Goal: Complete application form

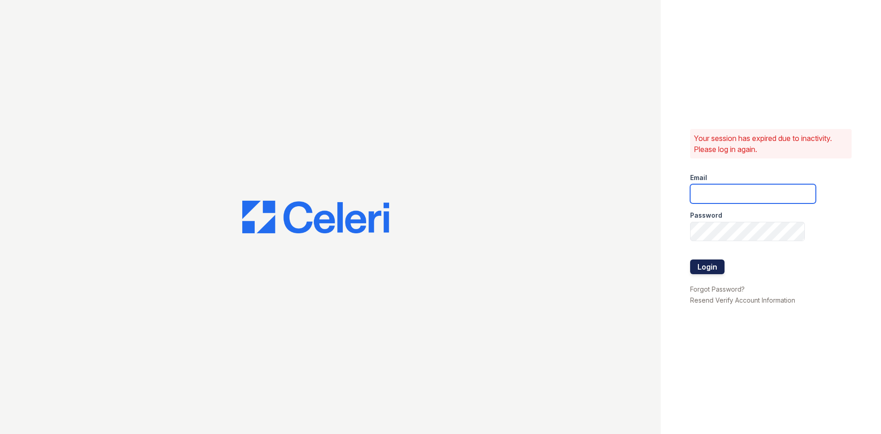
type input "[EMAIL_ADDRESS][DOMAIN_NAME]"
click at [716, 268] on button "Login" at bounding box center [707, 266] width 34 height 15
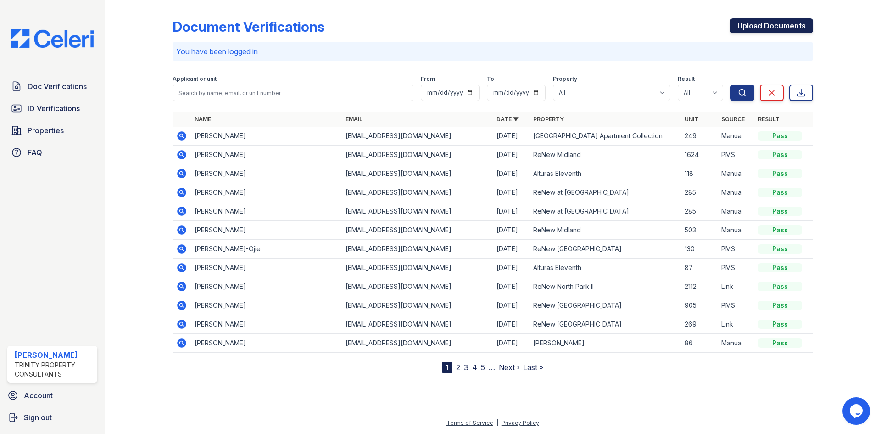
drag, startPoint x: 775, startPoint y: 32, endPoint x: 782, endPoint y: 33, distance: 6.9
click at [776, 32] on link "Upload Documents" at bounding box center [771, 25] width 83 height 15
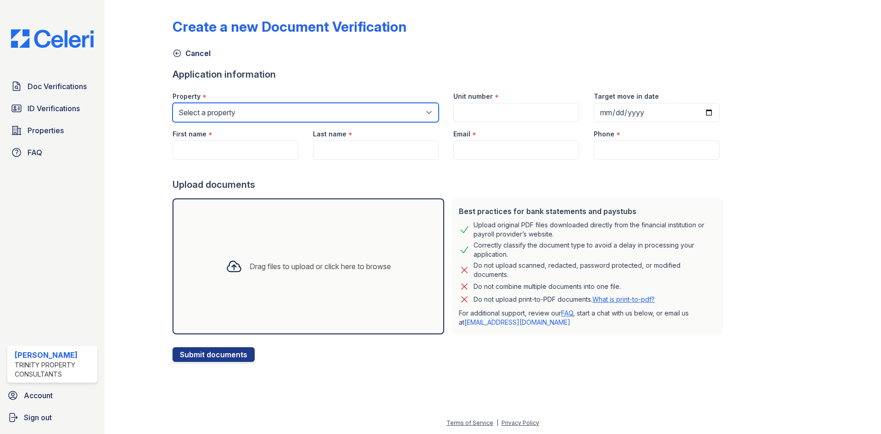
click at [340, 106] on select "Select a property [GEOGRAPHIC_DATA][PERSON_NAME] Alturas Eleventh [GEOGRAPHIC_D…" at bounding box center [306, 112] width 266 height 19
click at [173, 103] on select "Select a property [GEOGRAPHIC_DATA][PERSON_NAME] Alturas Eleventh [GEOGRAPHIC_D…" at bounding box center [306, 112] width 266 height 19
click at [255, 114] on select "Select a property [GEOGRAPHIC_DATA][PERSON_NAME] Alturas Eleventh [GEOGRAPHIC_D…" at bounding box center [306, 112] width 266 height 19
select select "75"
click at [173, 103] on select "Select a property Alturas Andrews Alturas Eleventh Alturas Penbrook ReNew Andre…" at bounding box center [306, 112] width 266 height 19
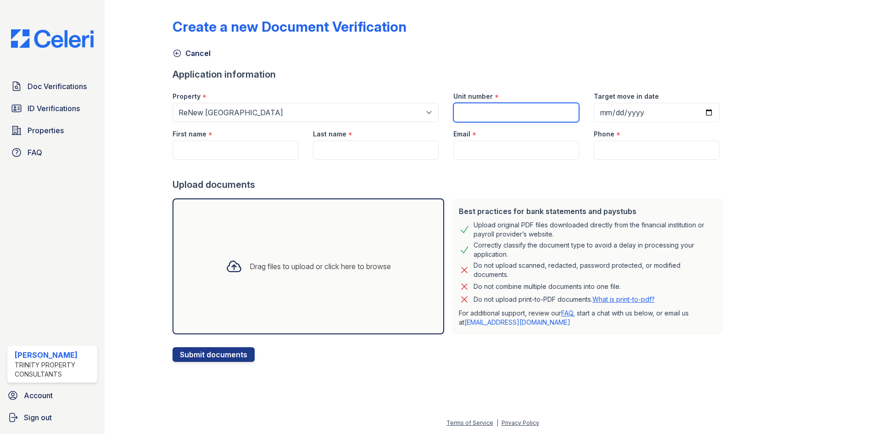
click at [488, 119] on input "Unit number" at bounding box center [517, 112] width 126 height 19
type input "905"
click at [600, 113] on input "Target move in date" at bounding box center [657, 112] width 126 height 19
type input "2025-09-30"
click at [224, 151] on input "First name" at bounding box center [236, 149] width 126 height 19
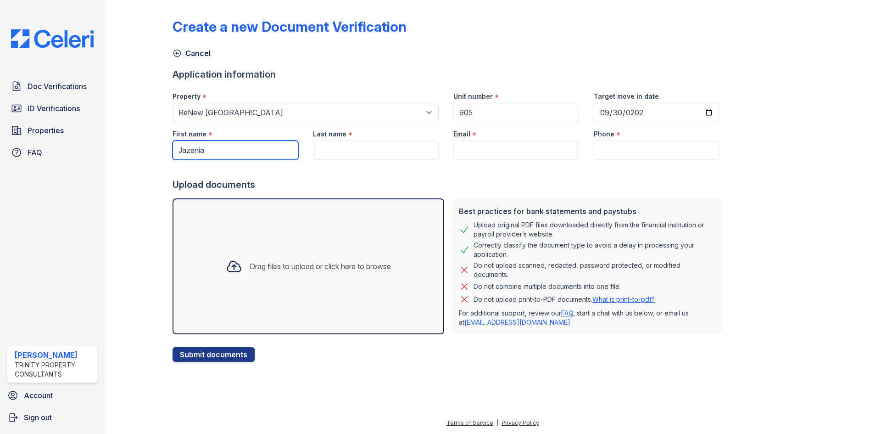
type input "Jazenia"
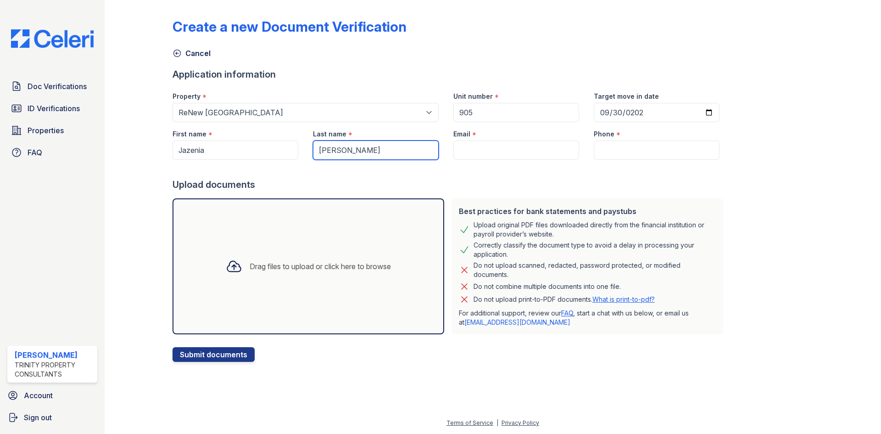
type input "Garcia"
type input "j"
click at [503, 148] on input "Email" at bounding box center [517, 149] width 126 height 19
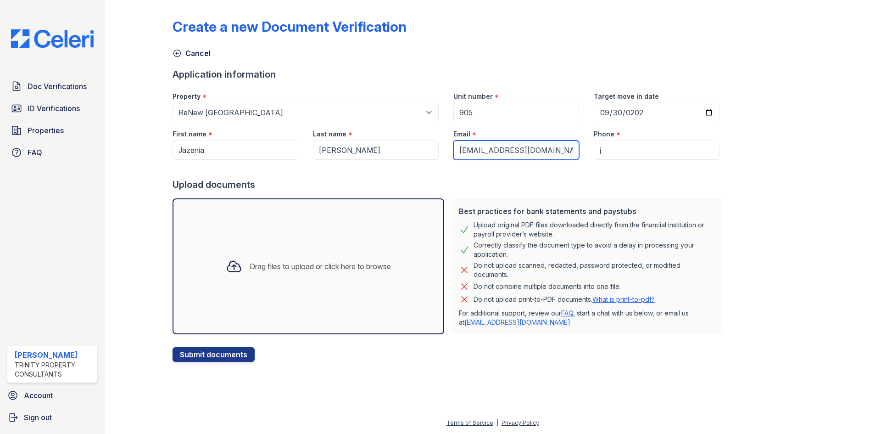
type input "jazeniagarcia4@gmail.com"
type input "0"
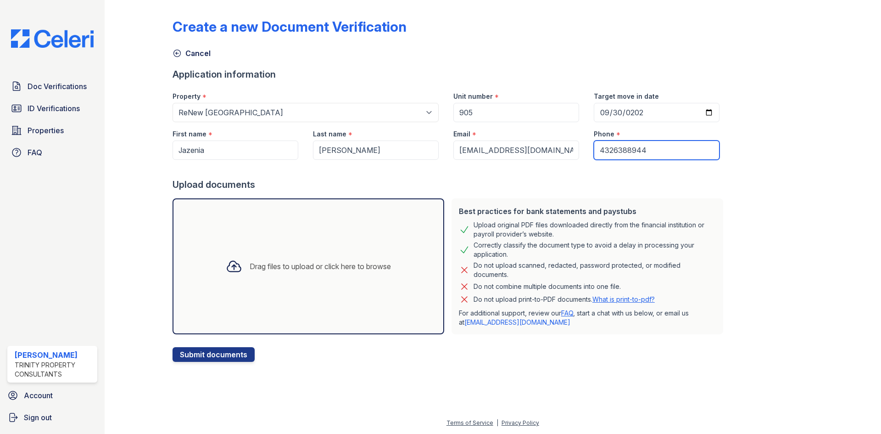
type input "4326388944"
click at [601, 202] on div "Best practices for bank statements and paystubs Upload original PDF files downl…" at bounding box center [588, 266] width 272 height 136
click at [334, 237] on div "Drag files to upload or click here to browse" at bounding box center [309, 266] width 272 height 136
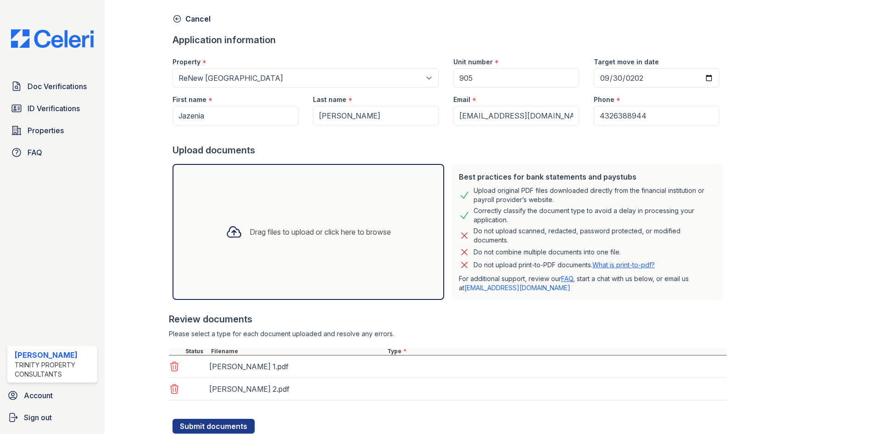
scroll to position [65, 0]
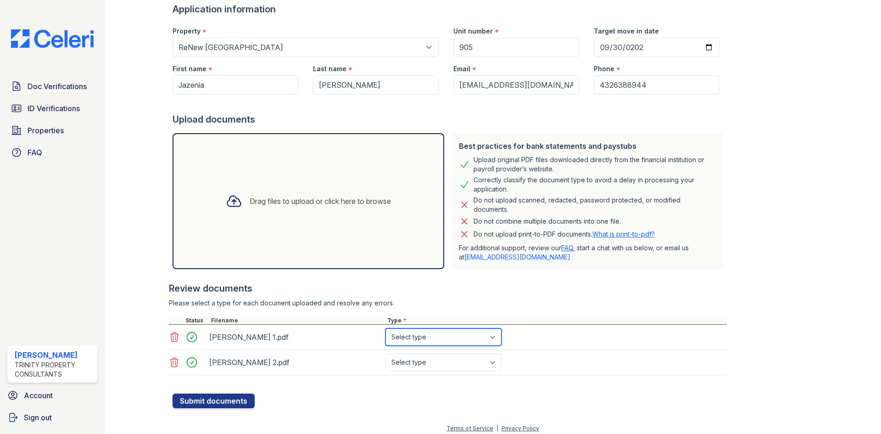
click at [444, 334] on select "Select type Paystub Bank Statement Offer Letter Tax Documents Benefit Award Let…" at bounding box center [444, 336] width 116 height 17
select select "paystub"
click at [386, 328] on select "Select type Paystub Bank Statement Offer Letter Tax Documents Benefit Award Let…" at bounding box center [444, 336] width 116 height 17
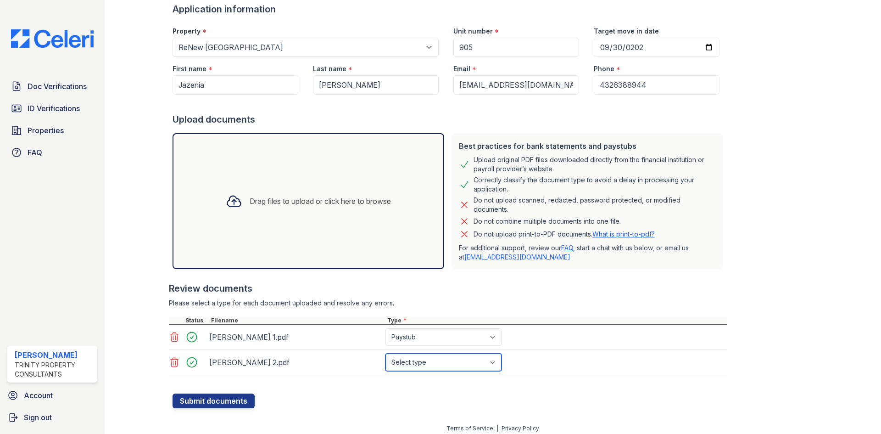
click at [429, 370] on select "Select type Paystub Bank Statement Offer Letter Tax Documents Benefit Award Let…" at bounding box center [444, 361] width 116 height 17
select select "paystub"
click at [386, 353] on select "Select type Paystub Bank Statement Offer Letter Tax Documents Benefit Award Let…" at bounding box center [444, 361] width 116 height 17
click at [368, 292] on div "Review documents" at bounding box center [448, 288] width 558 height 13
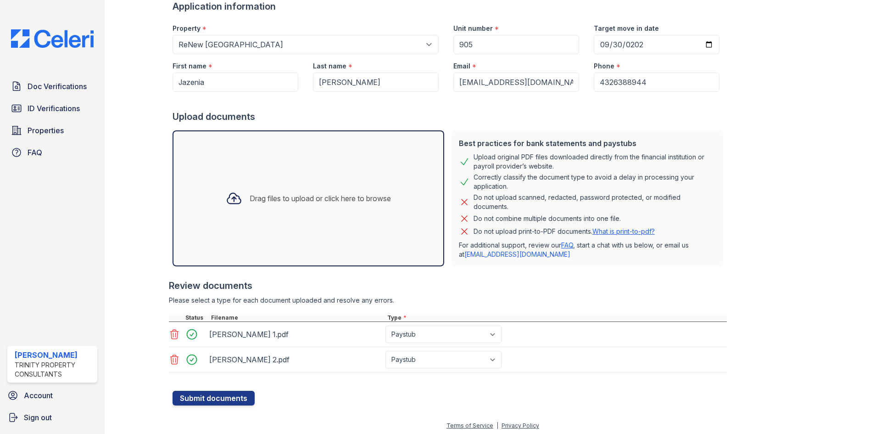
scroll to position [71, 0]
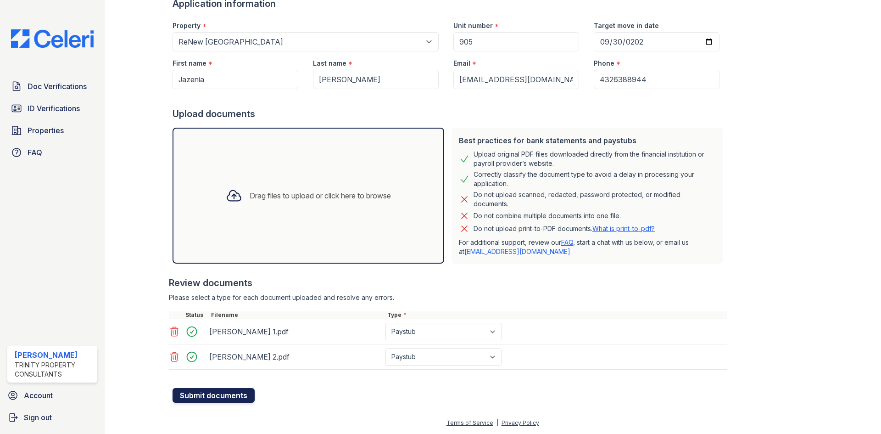
click at [230, 393] on button "Submit documents" at bounding box center [214, 395] width 82 height 15
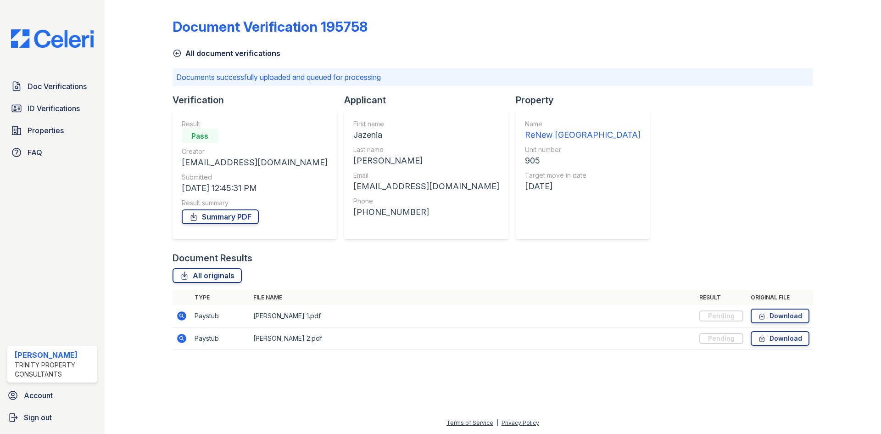
click at [219, 207] on div "Summary PDF" at bounding box center [255, 216] width 146 height 18
click at [221, 216] on link "Summary PDF" at bounding box center [220, 216] width 77 height 15
